Goal: Find specific page/section: Find specific page/section

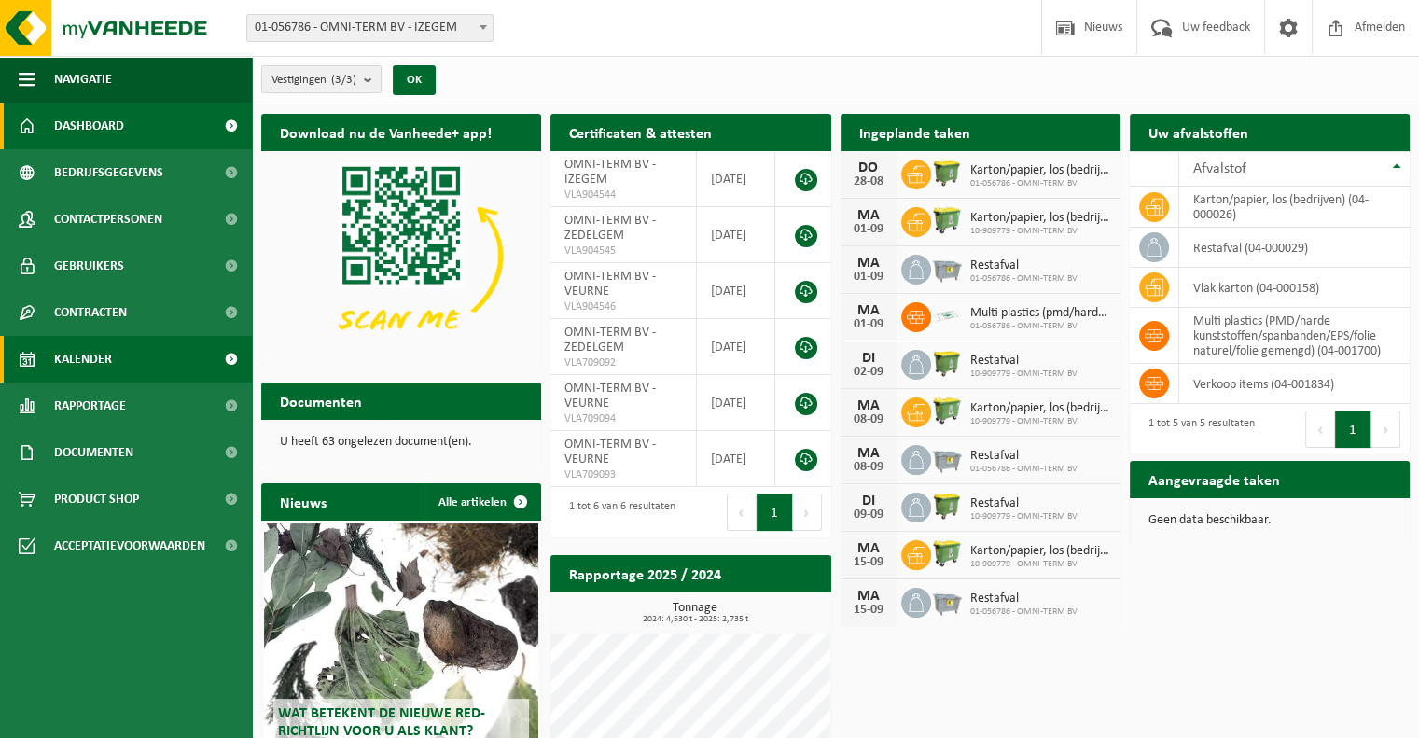
click at [113, 354] on link "Kalender" at bounding box center [126, 359] width 252 height 47
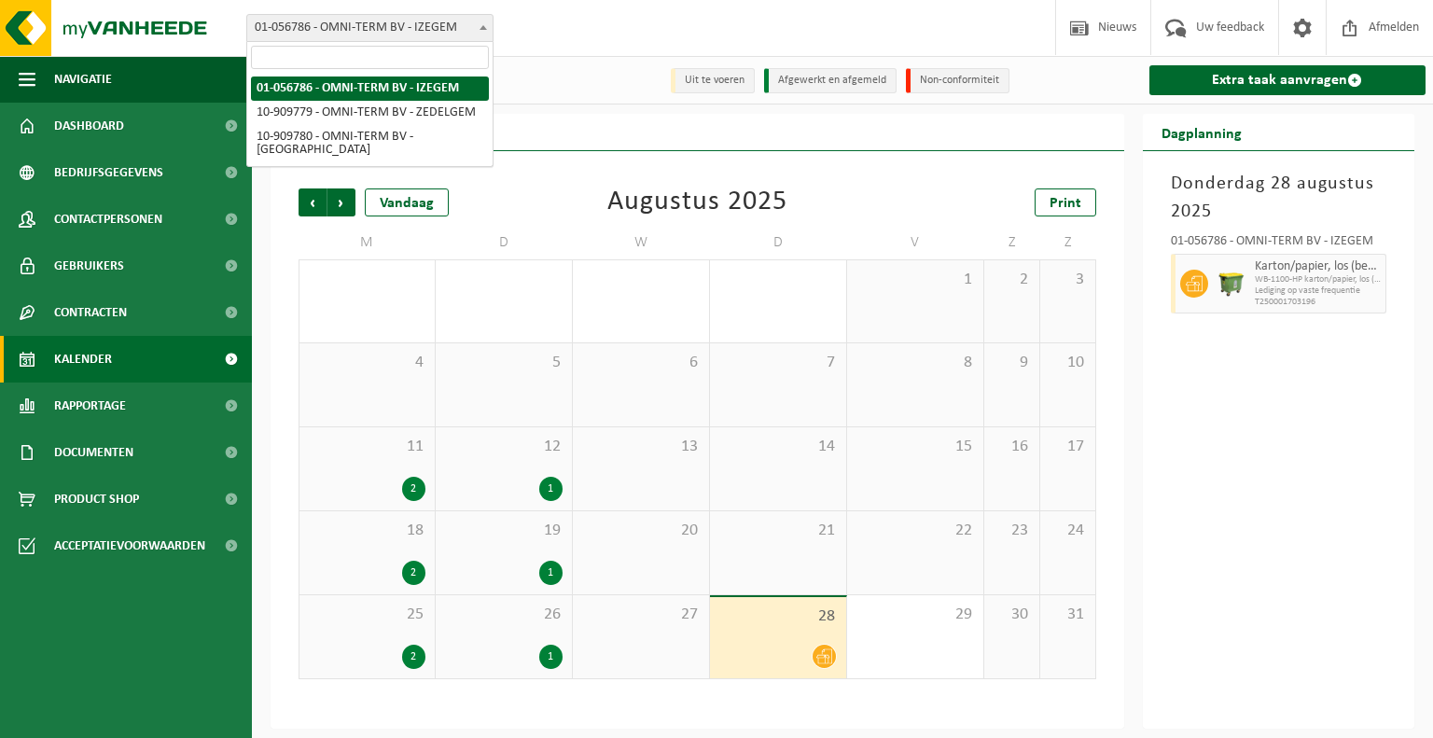
click at [474, 27] on span at bounding box center [483, 27] width 19 height 24
